Goal: Transaction & Acquisition: Purchase product/service

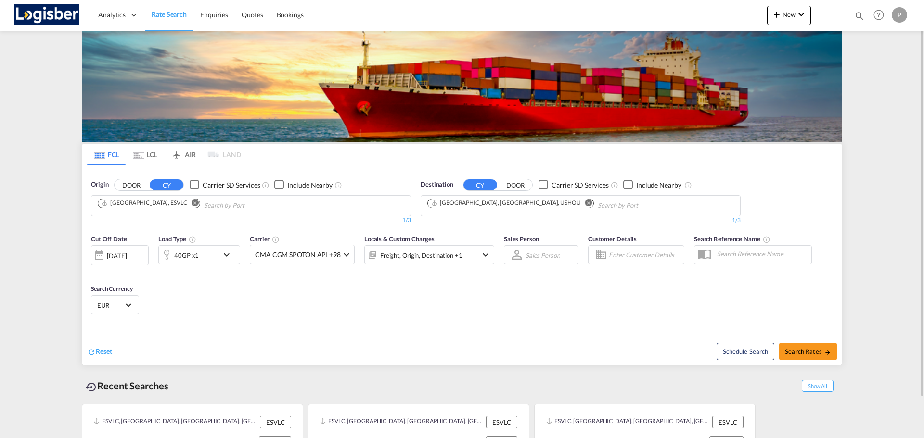
click at [585, 204] on md-icon "Remove" at bounding box center [588, 202] width 7 height 7
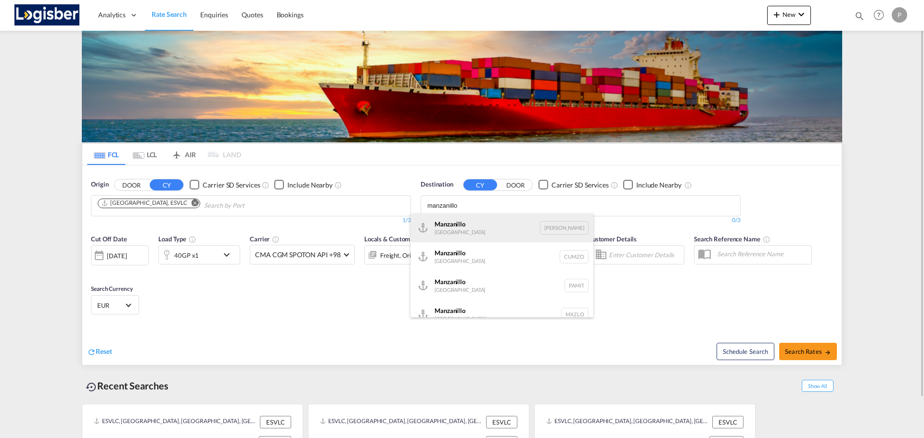
type input "manzanillo"
click at [499, 220] on div "Manzanillo Dominican Republic DOMAN" at bounding box center [502, 228] width 183 height 29
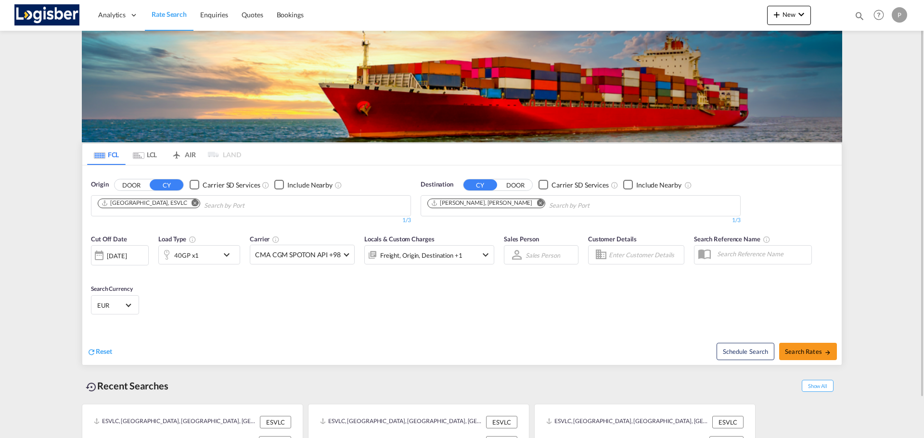
click at [309, 313] on div "Cut Off Date 18 Aug 2025 18/08/2025 Load Type 40GP x1 Carrier CMA CGM SPOTON AP…" at bounding box center [462, 277] width 760 height 94
click at [199, 245] on md-input-container "40GP x1" at bounding box center [199, 253] width 82 height 19
click at [200, 252] on div "40GP x1" at bounding box center [189, 254] width 60 height 19
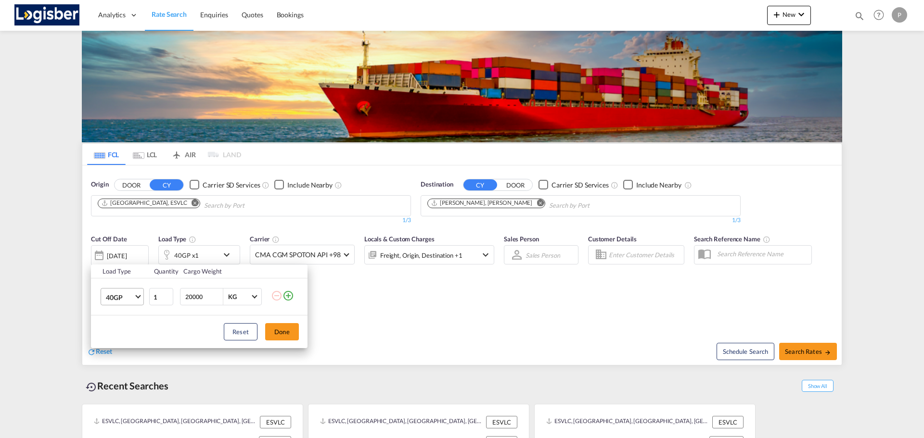
click at [135, 296] on md-select-value "40GP" at bounding box center [124, 297] width 39 height 16
click at [127, 276] on md-option "20GP" at bounding box center [130, 274] width 65 height 23
click at [284, 334] on button "Done" at bounding box center [282, 331] width 34 height 17
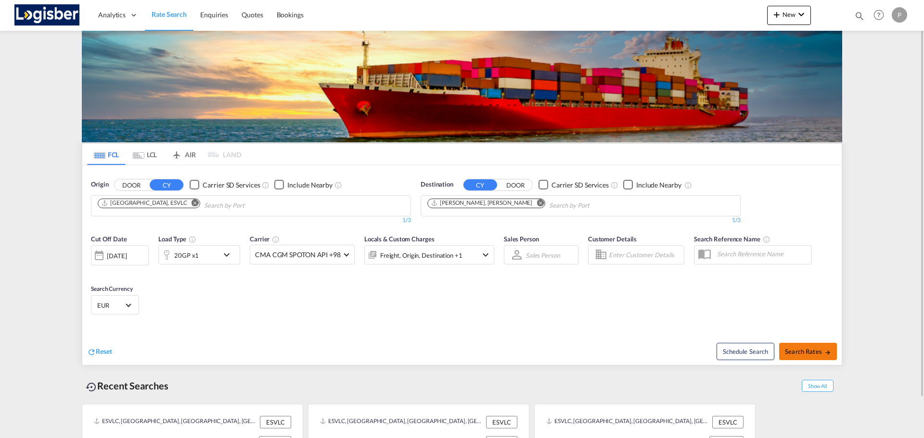
click at [803, 353] on span "Search Rates" at bounding box center [808, 352] width 46 height 8
type input "ESVLC to DOMAN / 18 Aug 2025"
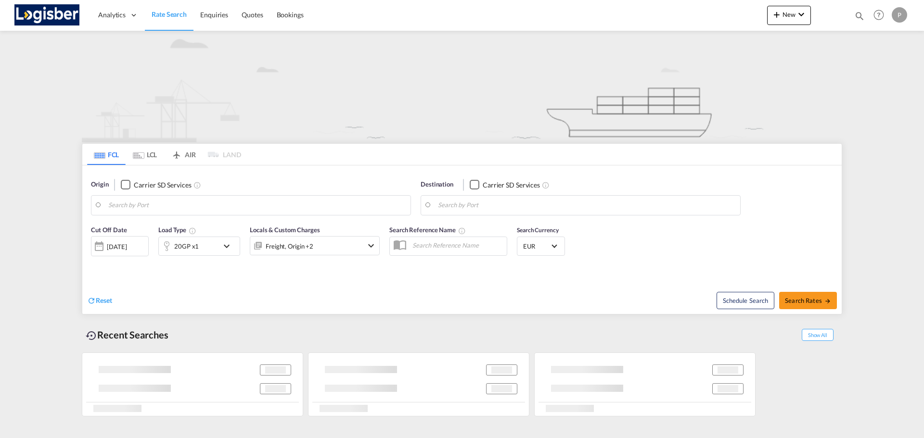
type input "[GEOGRAPHIC_DATA], ESVLC"
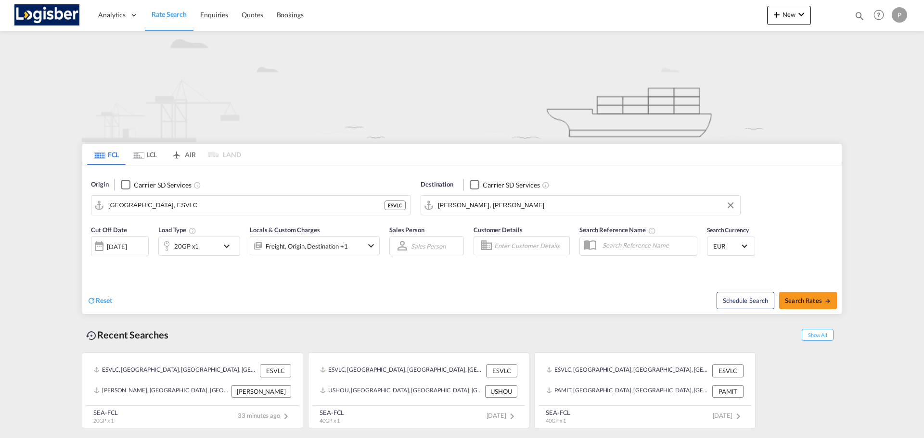
click at [523, 206] on input "[PERSON_NAME], [PERSON_NAME]" at bounding box center [586, 205] width 297 height 14
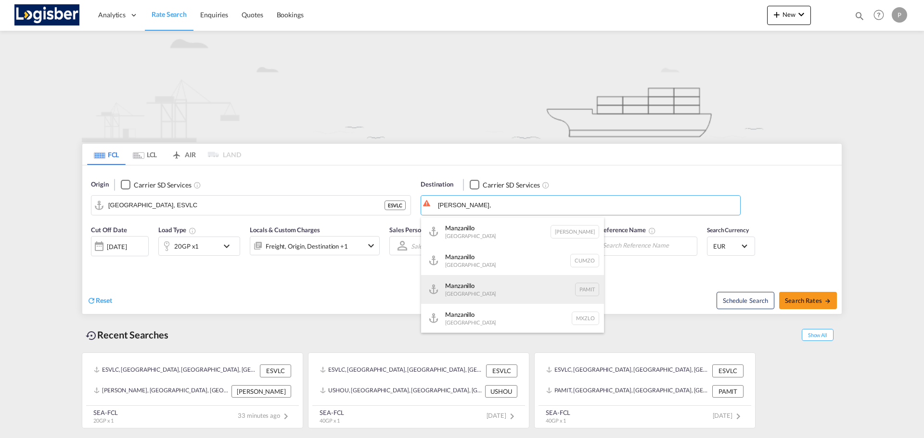
click at [537, 285] on div "Manzanillo [GEOGRAPHIC_DATA] PAMIT" at bounding box center [512, 289] width 183 height 29
type input "Manzanillo, PAMIT"
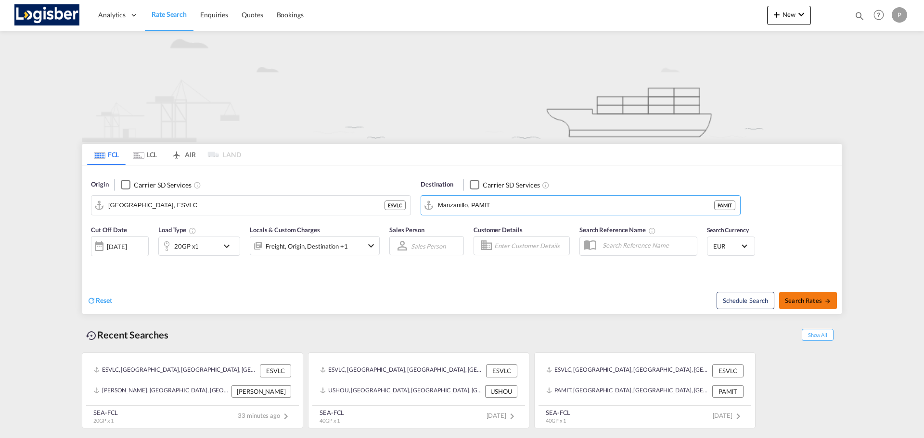
click at [812, 297] on span "Search Rates" at bounding box center [808, 301] width 46 height 8
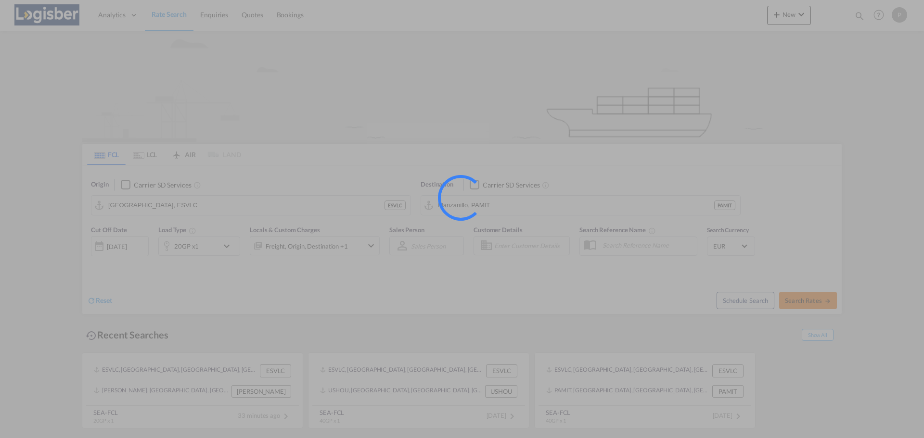
type input "ESVLC to PAMIT / [DATE]"
